Goal: Navigation & Orientation: Find specific page/section

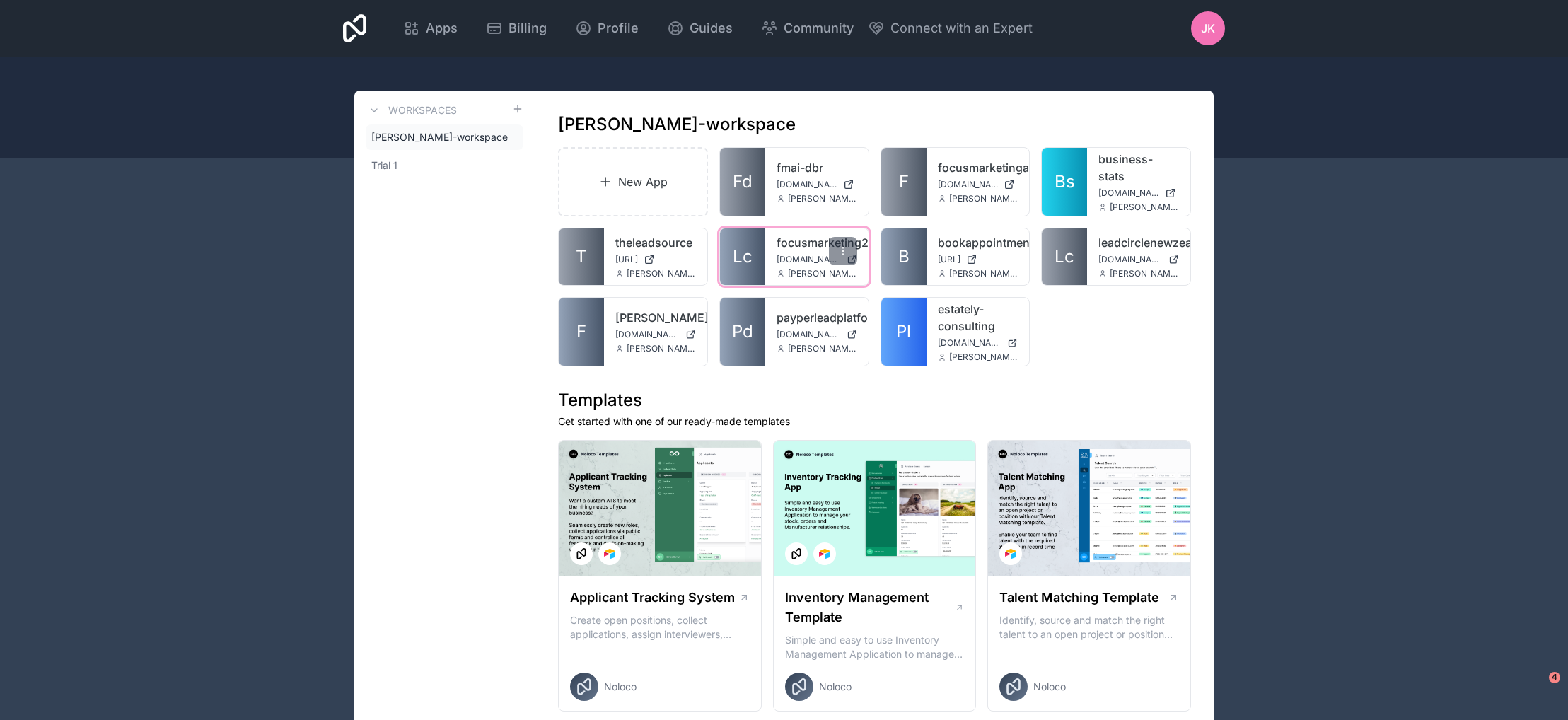
click at [769, 228] on div "focusmarketing2 app.leadcircle.com.au jay.kulak@focusmarketing.ai" at bounding box center [816, 257] width 104 height 57
click at [747, 246] on span "Lc" at bounding box center [742, 257] width 20 height 23
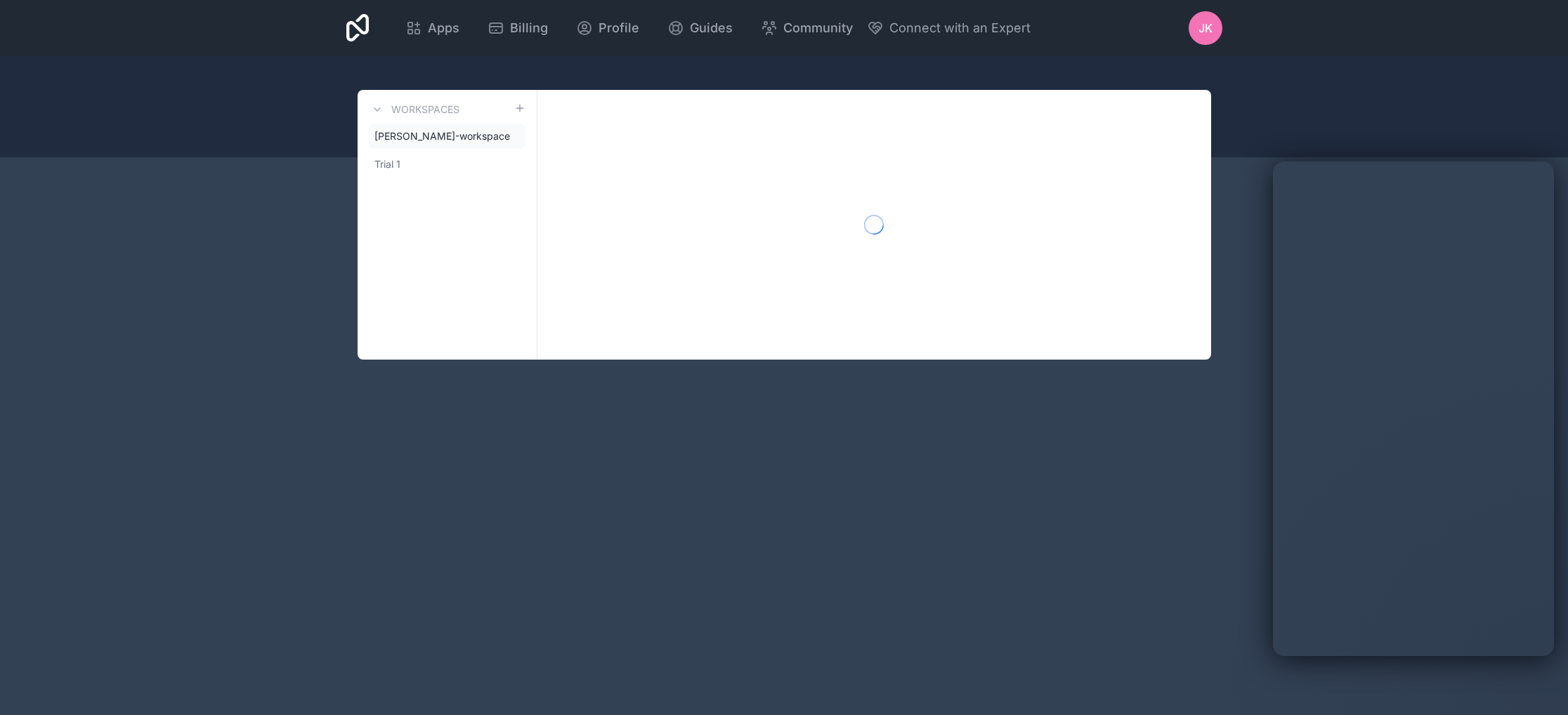
click at [1110, 596] on div "Apps Billing Profile Guides Community Connect with an Expert JK Billing Profile…" at bounding box center [784, 357] width 1568 height 715
click at [741, 468] on div "Apps Billing Profile Guides Community Connect with an Expert JK Billing Profile…" at bounding box center [784, 357] width 1568 height 715
click at [444, 164] on link "Trial 1" at bounding box center [448, 164] width 157 height 25
click at [434, 141] on span "jay-kulak-workspace" at bounding box center [439, 137] width 129 height 14
click at [458, 651] on div "Apps Billing Profile Guides Community Connect with an Expert JK Billing Profile…" at bounding box center [784, 357] width 1568 height 715
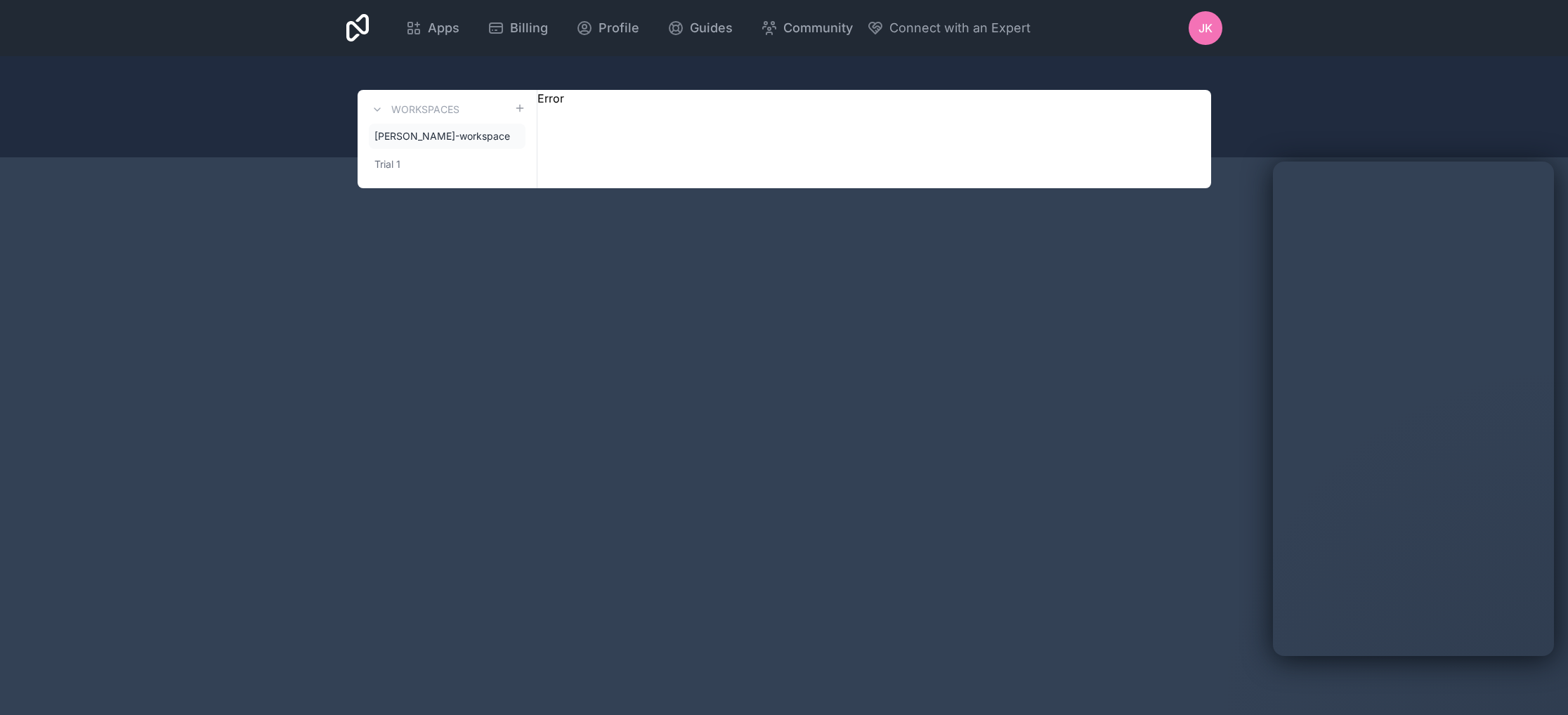
click at [451, 609] on div "Apps Billing Profile Guides Community Connect with an Expert JK Billing Profile…" at bounding box center [784, 357] width 1568 height 715
drag, startPoint x: 612, startPoint y: 105, endPoint x: 650, endPoint y: 297, distance: 195.7
click at [650, 297] on div "Apps Billing Profile Guides Community Connect with an Expert JK Billing Profile…" at bounding box center [784, 357] width 1568 height 715
drag, startPoint x: 410, startPoint y: 122, endPoint x: 393, endPoint y: 170, distance: 50.9
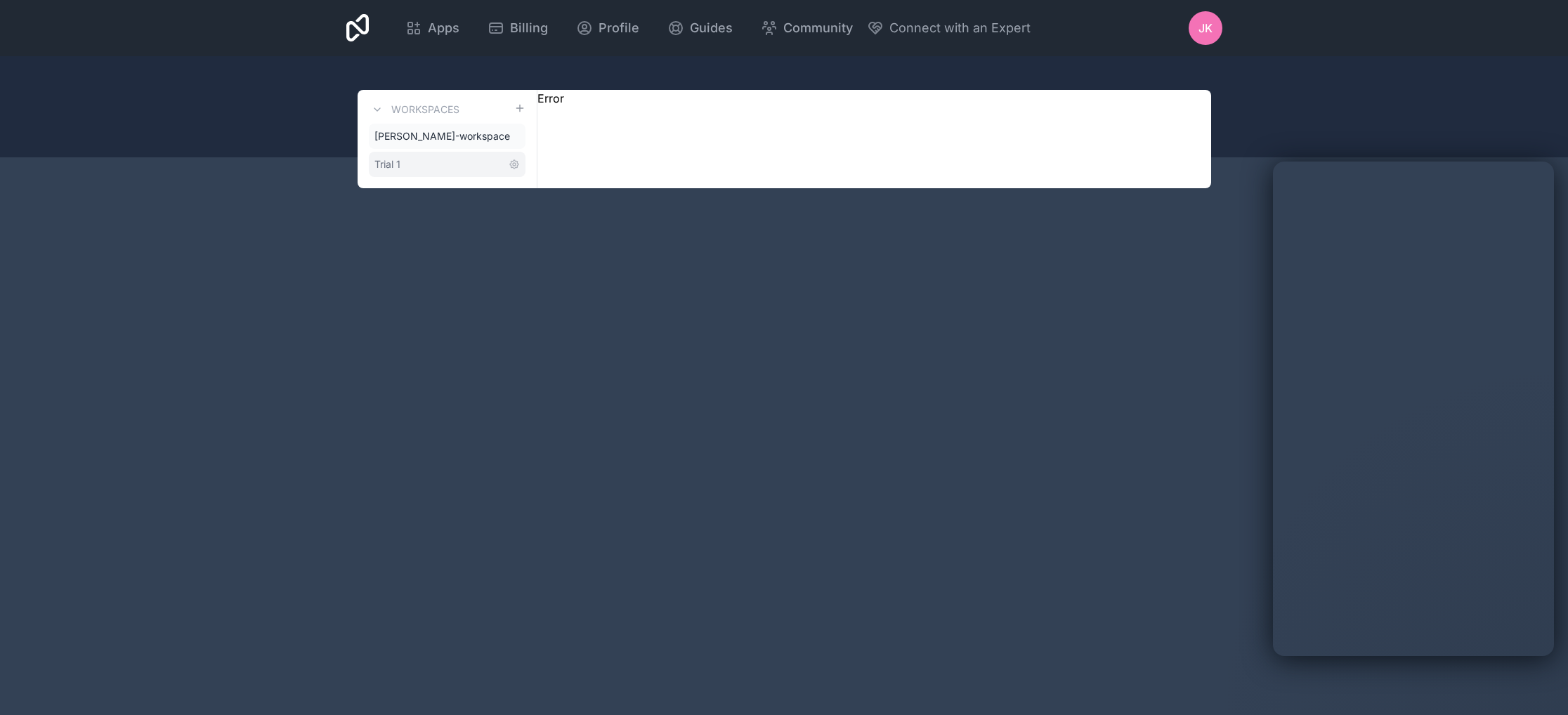
click at [408, 124] on div "Workspaces jay-kulak-workspace Trial 1" at bounding box center [447, 139] width 180 height 98
click at [392, 174] on link "Trial 1" at bounding box center [448, 164] width 157 height 25
click at [410, 136] on span "jay-kulak-workspace" at bounding box center [439, 137] width 129 height 14
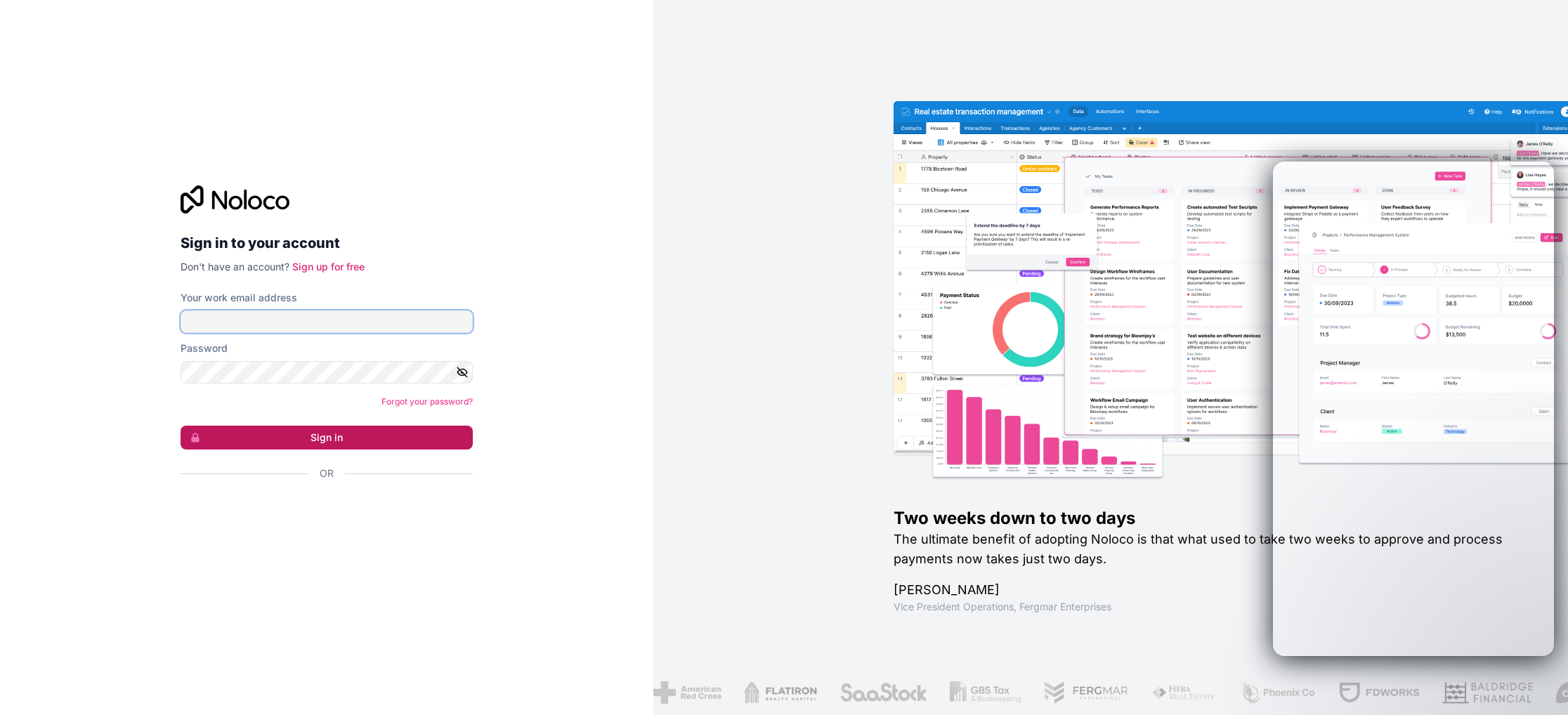
type input "**********"
click at [321, 443] on button "Sign in" at bounding box center [327, 437] width 292 height 24
click at [298, 431] on button "Sign in" at bounding box center [327, 437] width 292 height 24
